Goal: Book appointment/travel/reservation

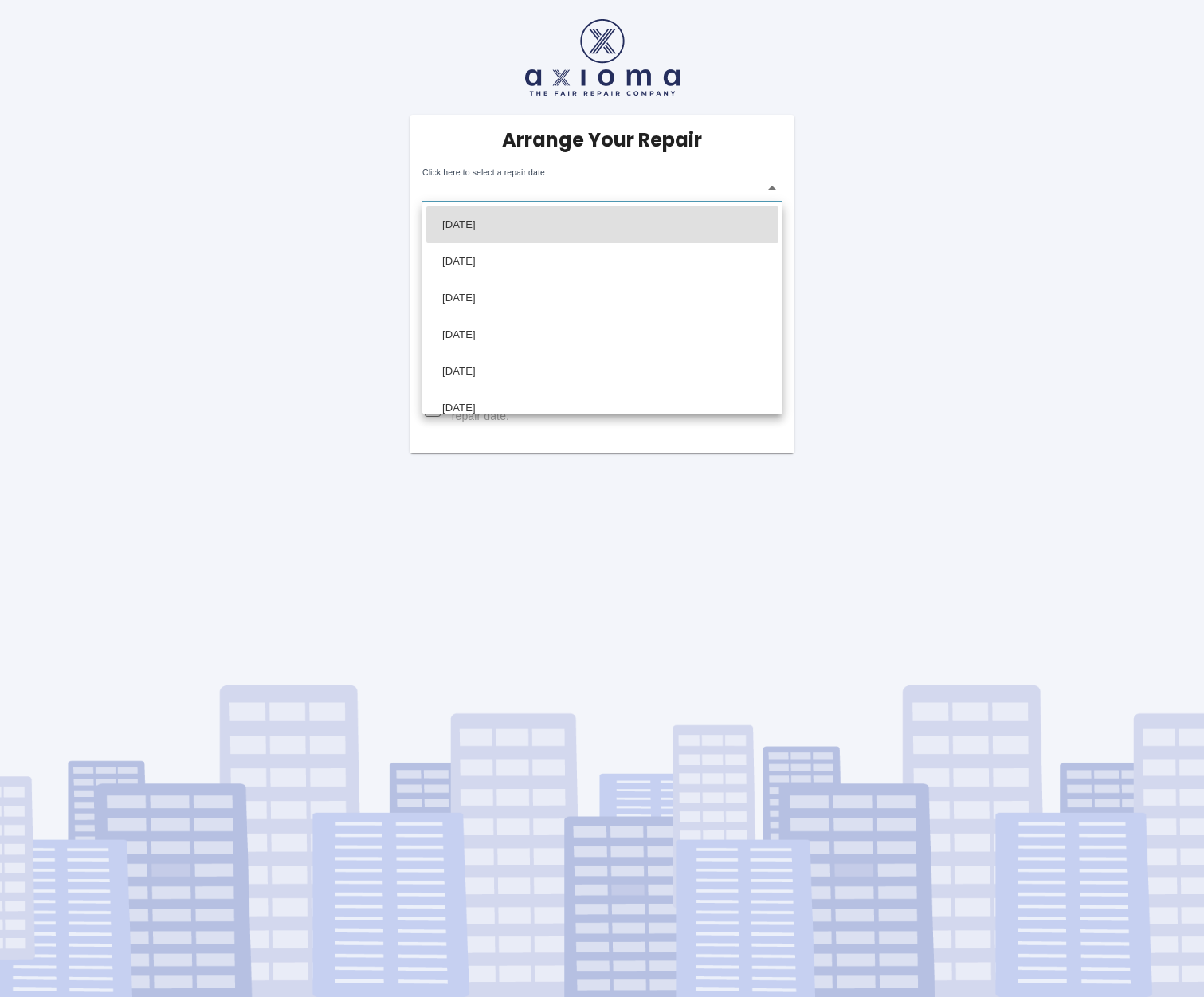
click at [772, 188] on body "Arrange Your Repair Click here to select a repair date ​ Phone Number   * 07836…" at bounding box center [602, 498] width 1204 height 997
click at [294, 200] on div at bounding box center [602, 498] width 1204 height 997
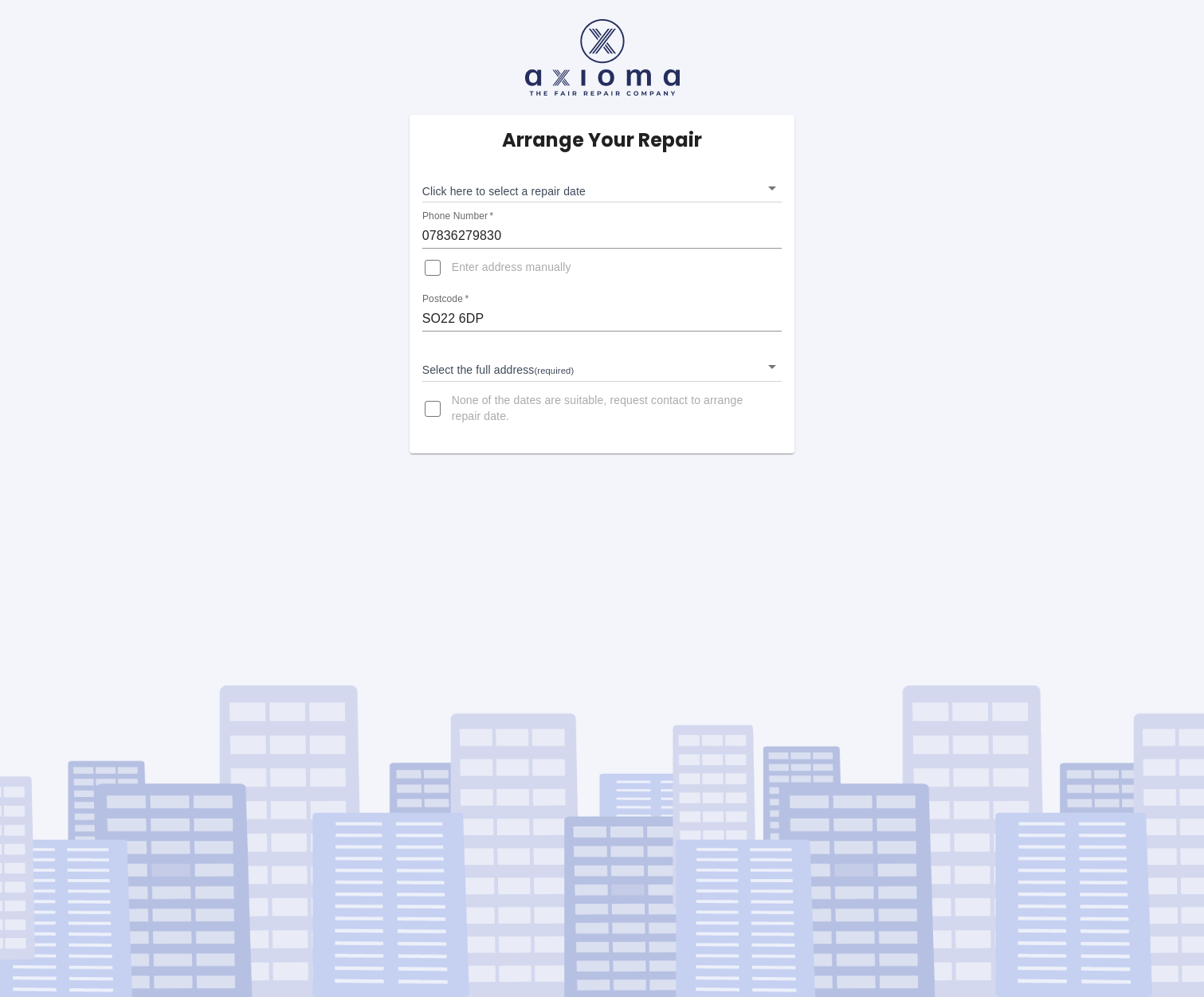
click at [553, 190] on body "Arrange Your Repair Click here to select a repair date ​ Phone Number   * 07836…" at bounding box center [602, 498] width 1204 height 997
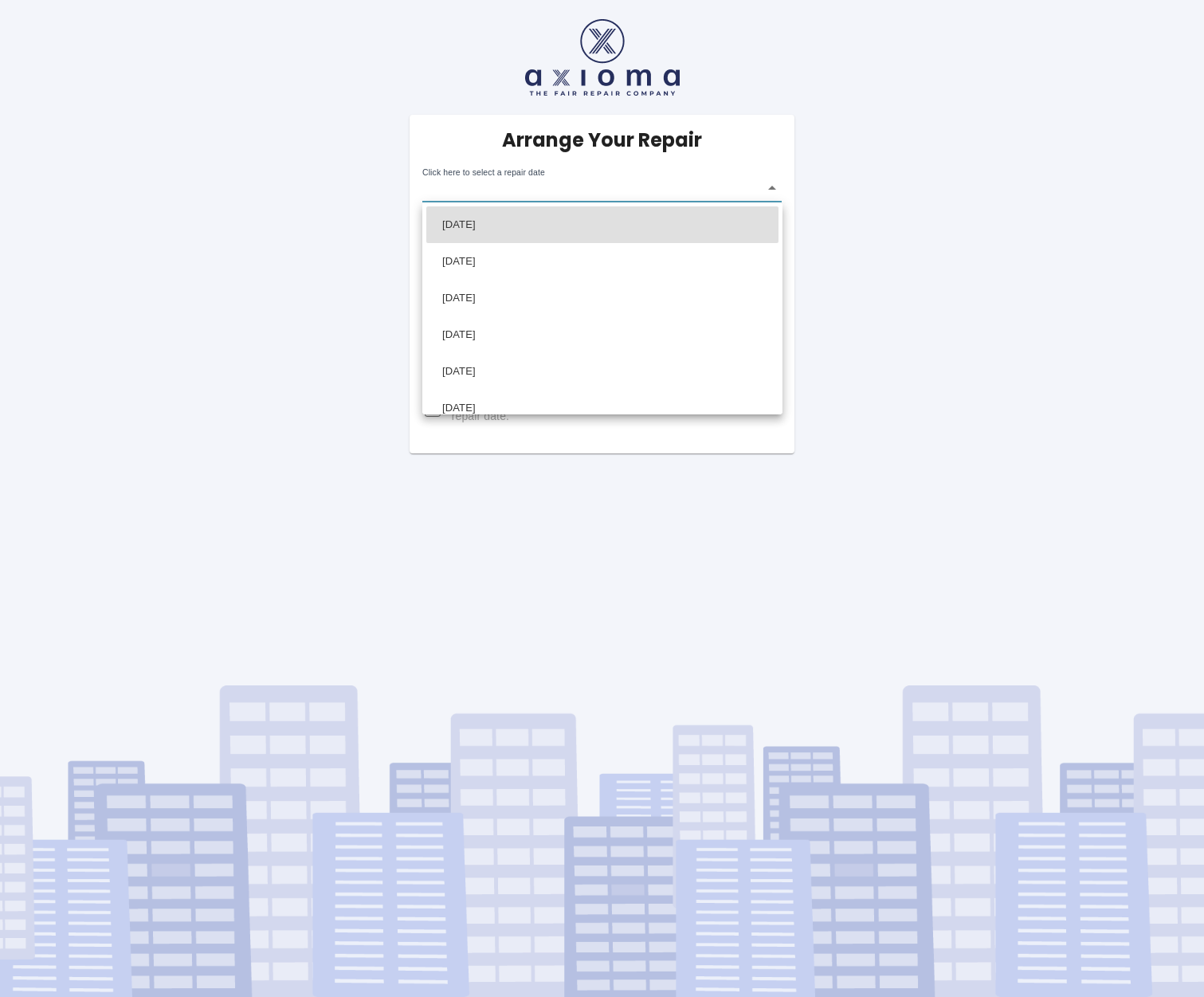
click at [460, 221] on li "[DATE]" at bounding box center [602, 225] width 352 height 37
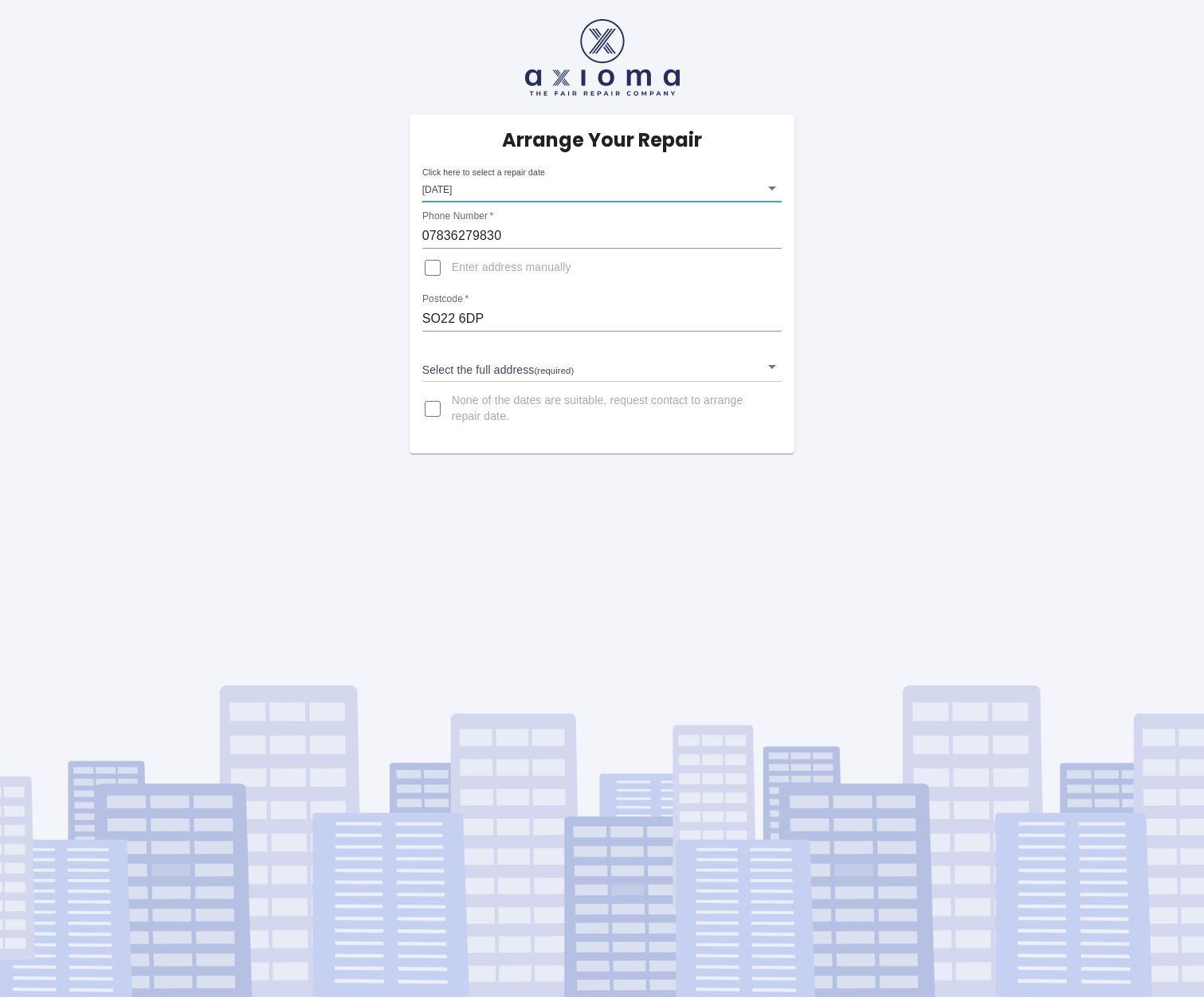
type input "[DATE]T00:00:00.000Z"
click at [590, 368] on body "Arrange Your Repair Click here to select a repair date [DATE] [DATE]T00:00:00.0…" at bounding box center [602, 498] width 1204 height 997
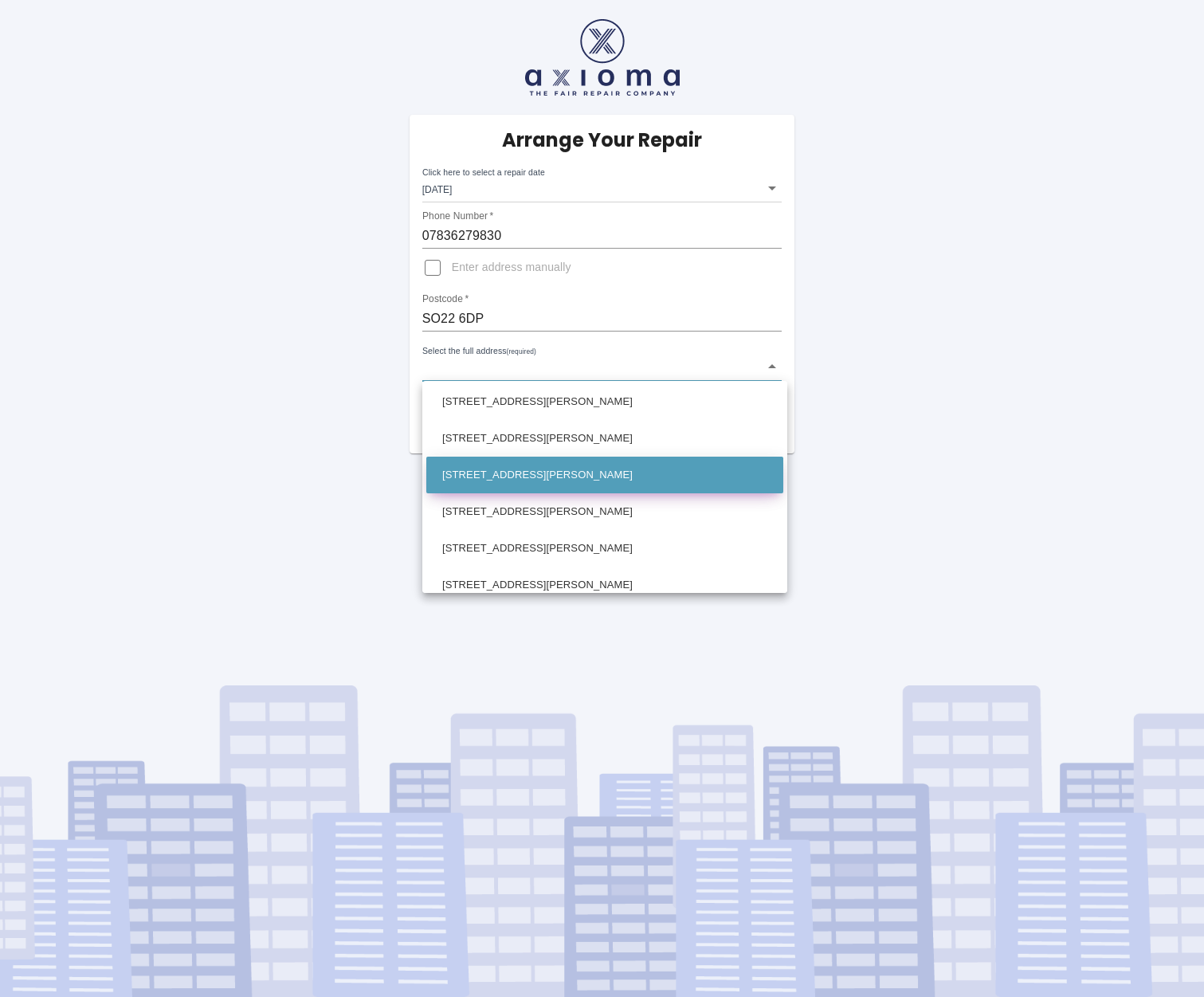
scroll to position [870, 0]
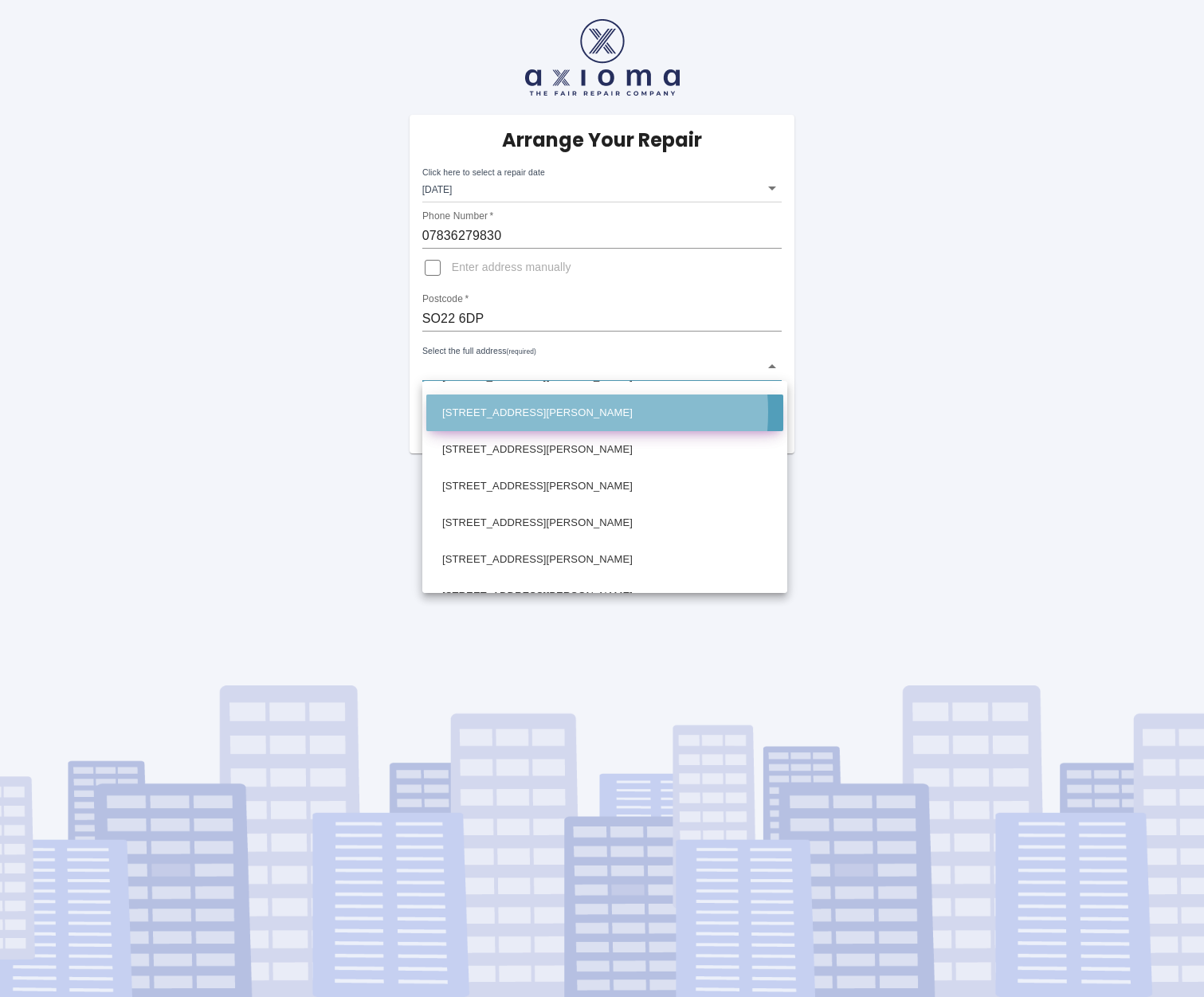
click at [542, 412] on li "[STREET_ADDRESS][PERSON_NAME]" at bounding box center [605, 413] width 357 height 37
type input "[STREET_ADDRESS][PERSON_NAME]"
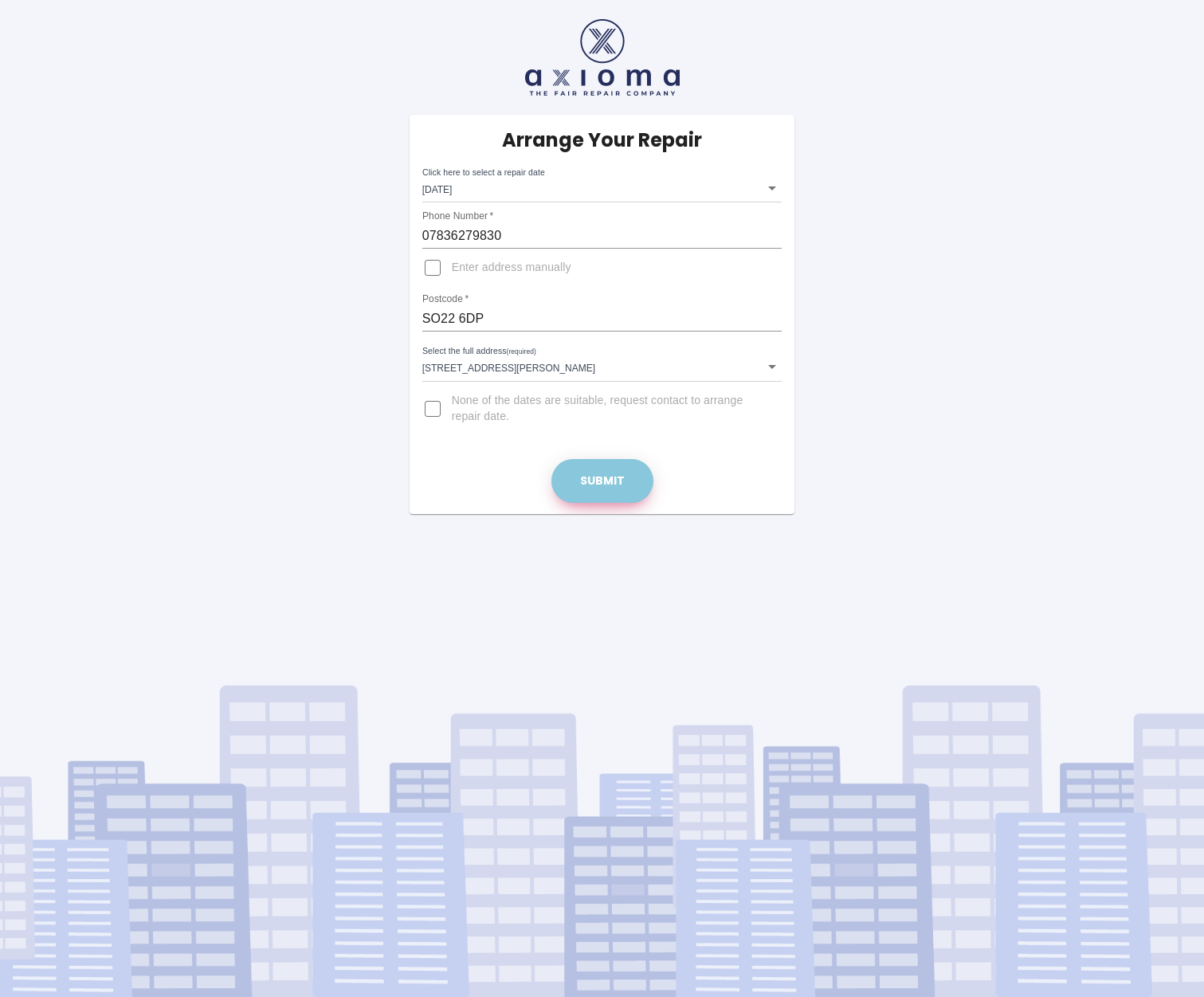
click at [603, 474] on button "Submit" at bounding box center [602, 481] width 102 height 44
